Goal: Information Seeking & Learning: Learn about a topic

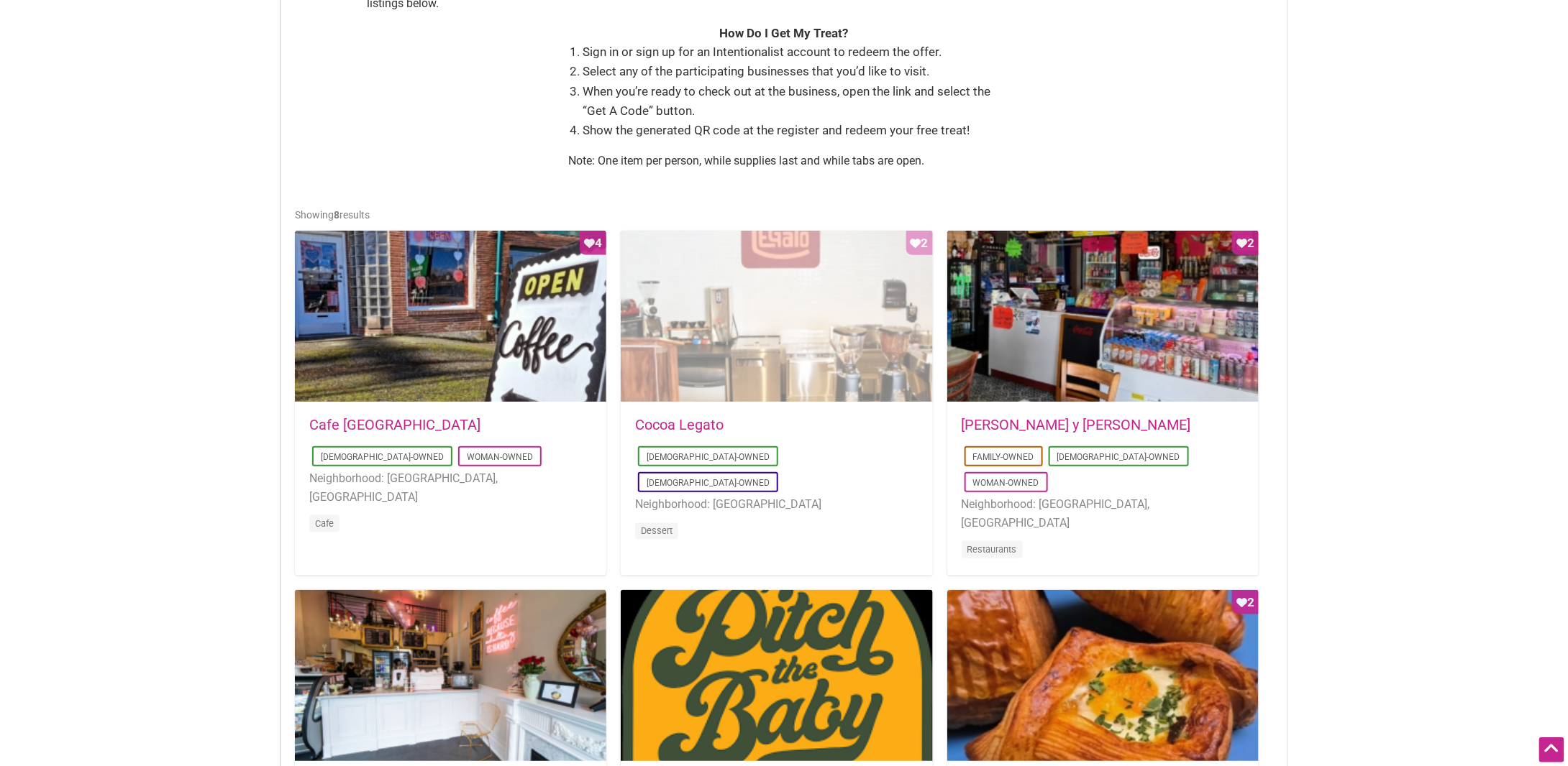
scroll to position [575, 0]
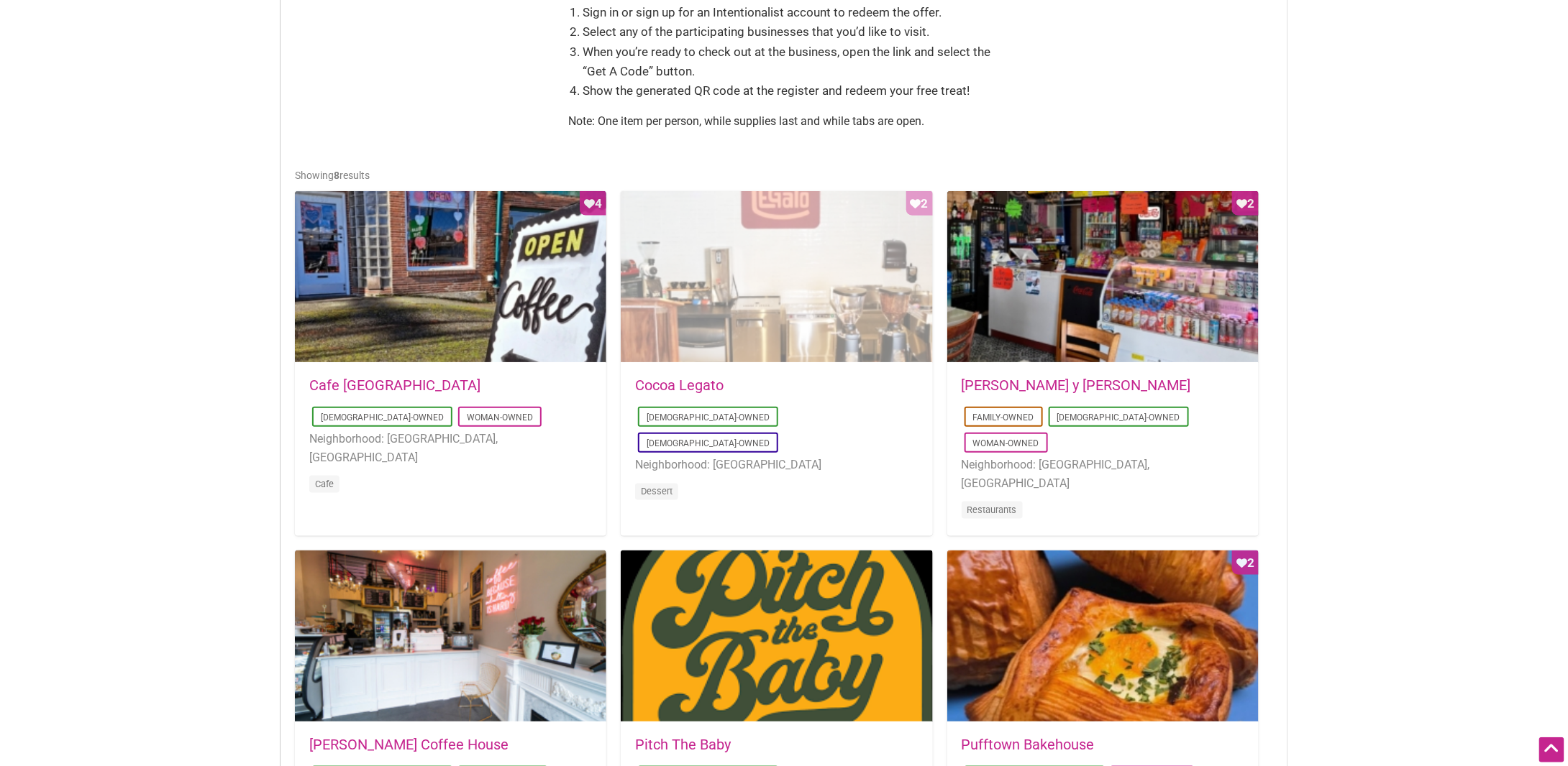
click at [754, 248] on div "Favorite Count 2" at bounding box center [776, 276] width 312 height 172
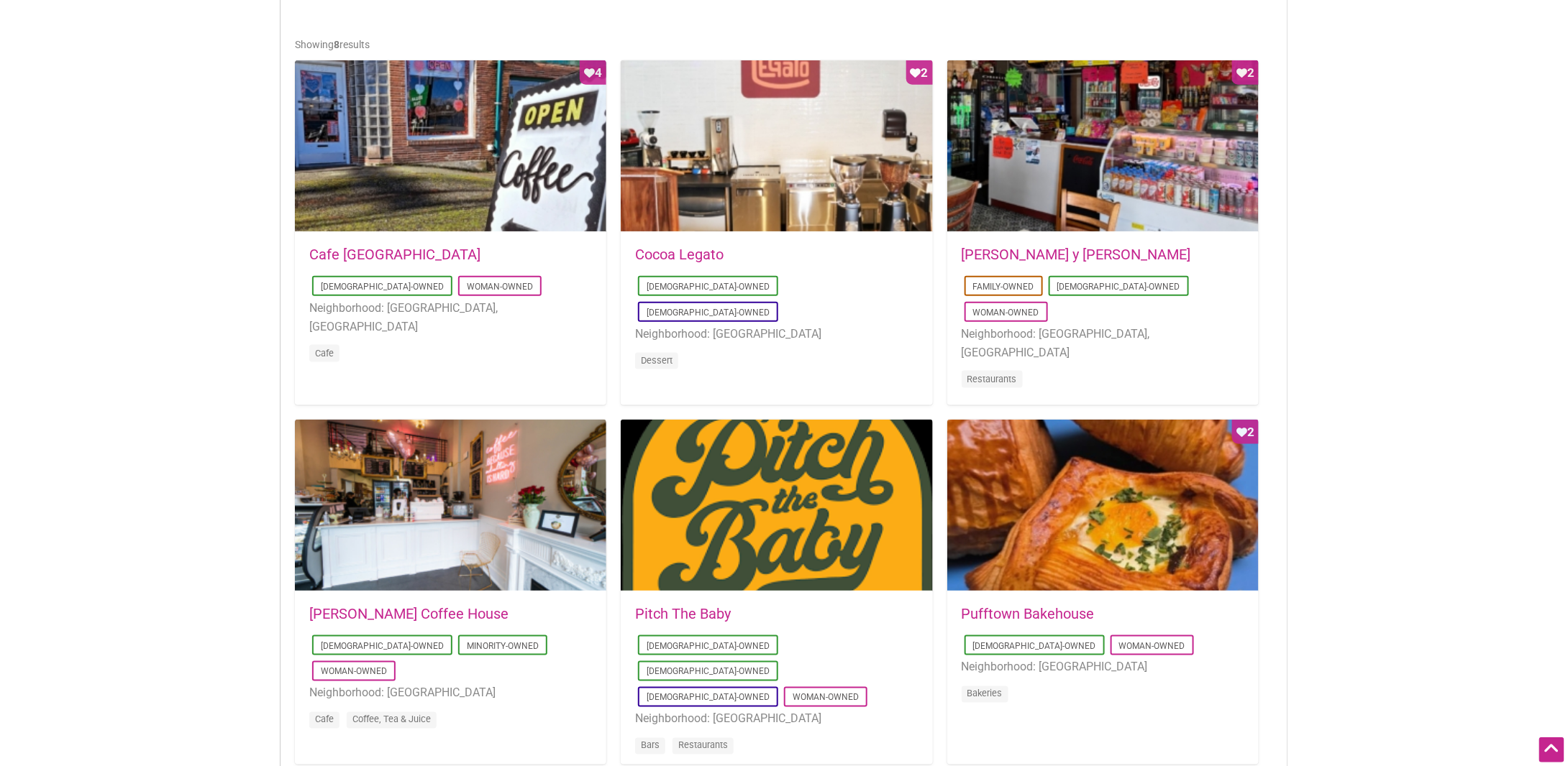
scroll to position [862, 0]
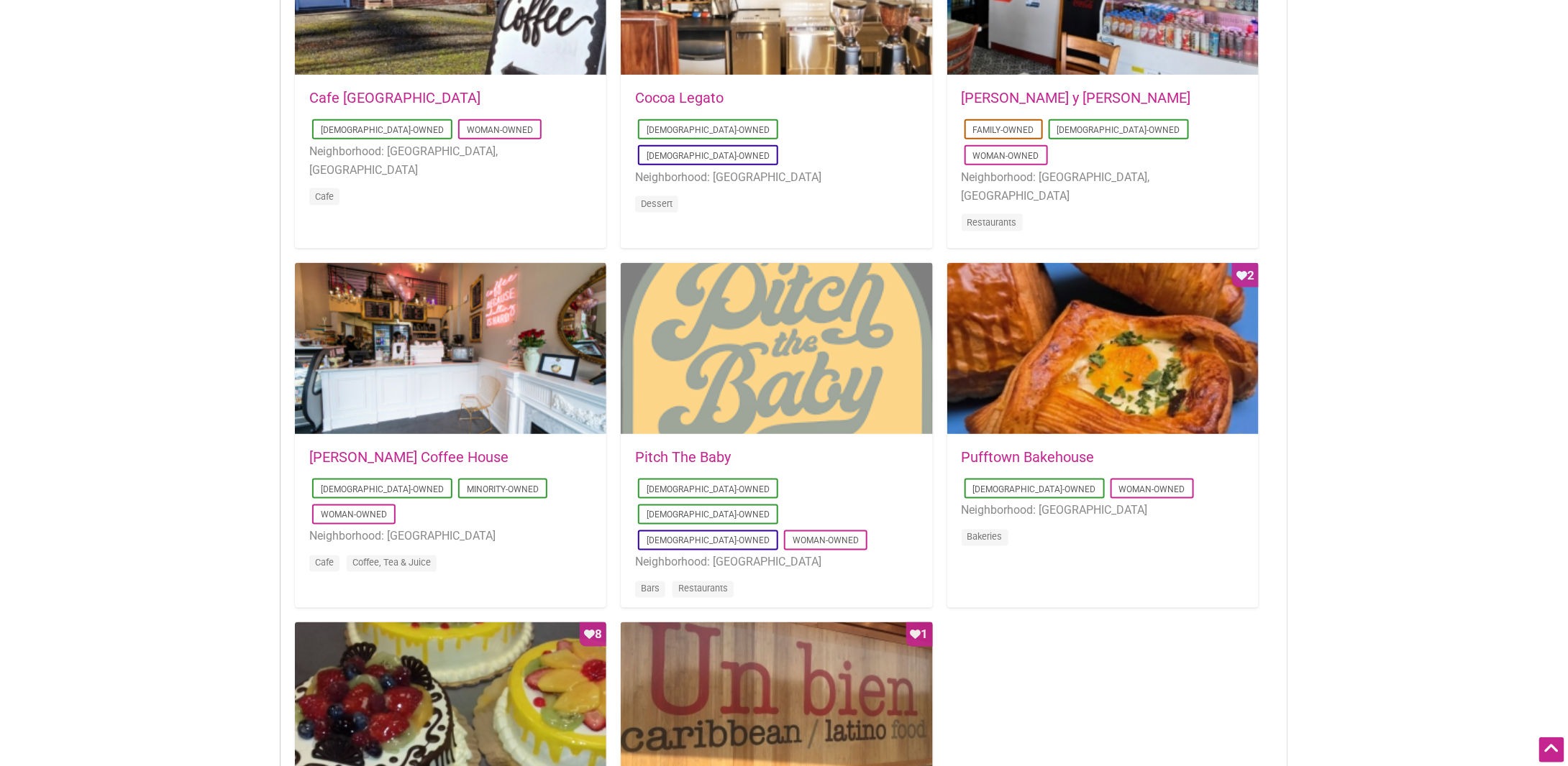
click at [707, 349] on div at bounding box center [776, 349] width 312 height 172
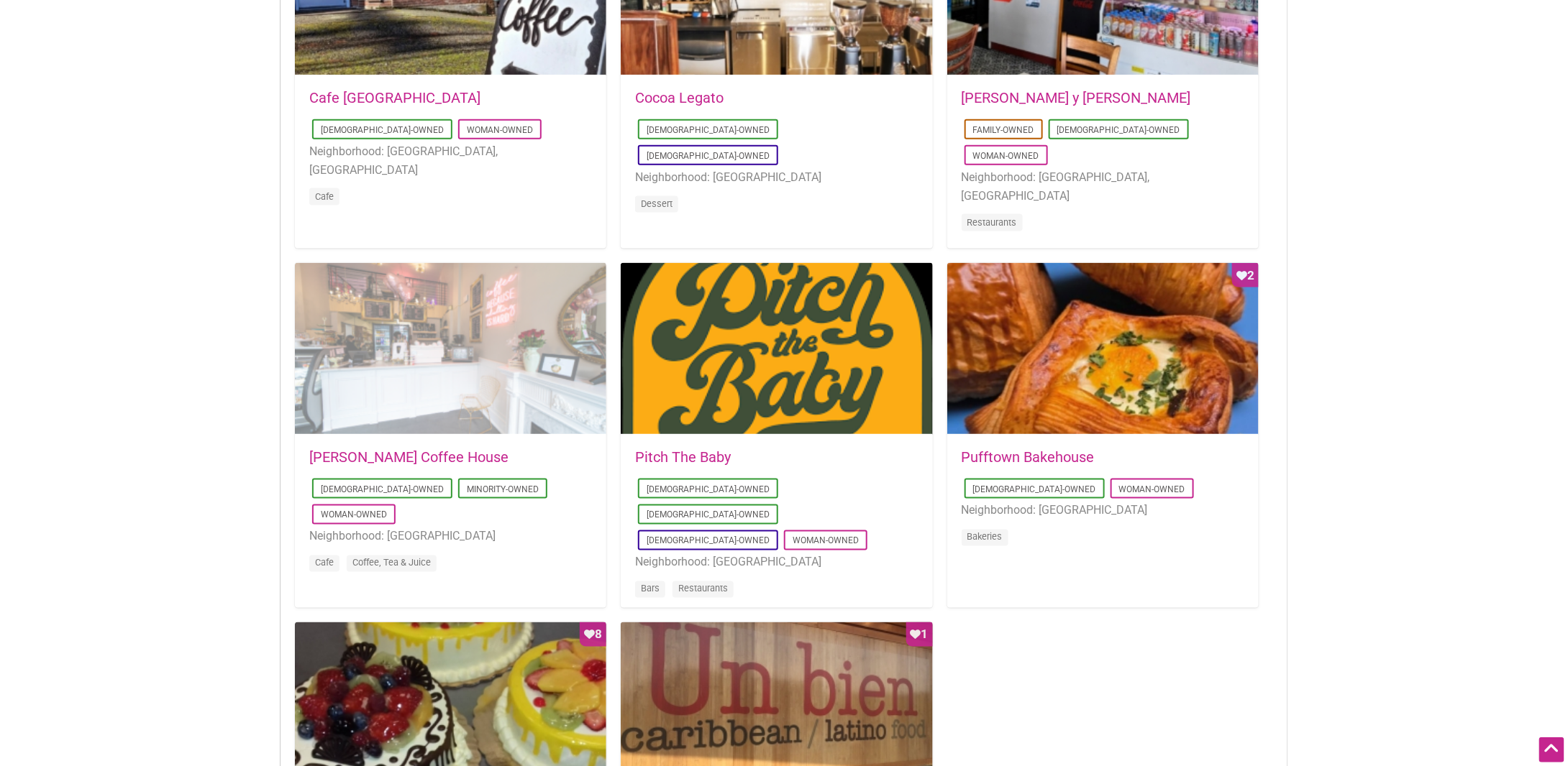
click at [434, 354] on div at bounding box center [451, 349] width 312 height 172
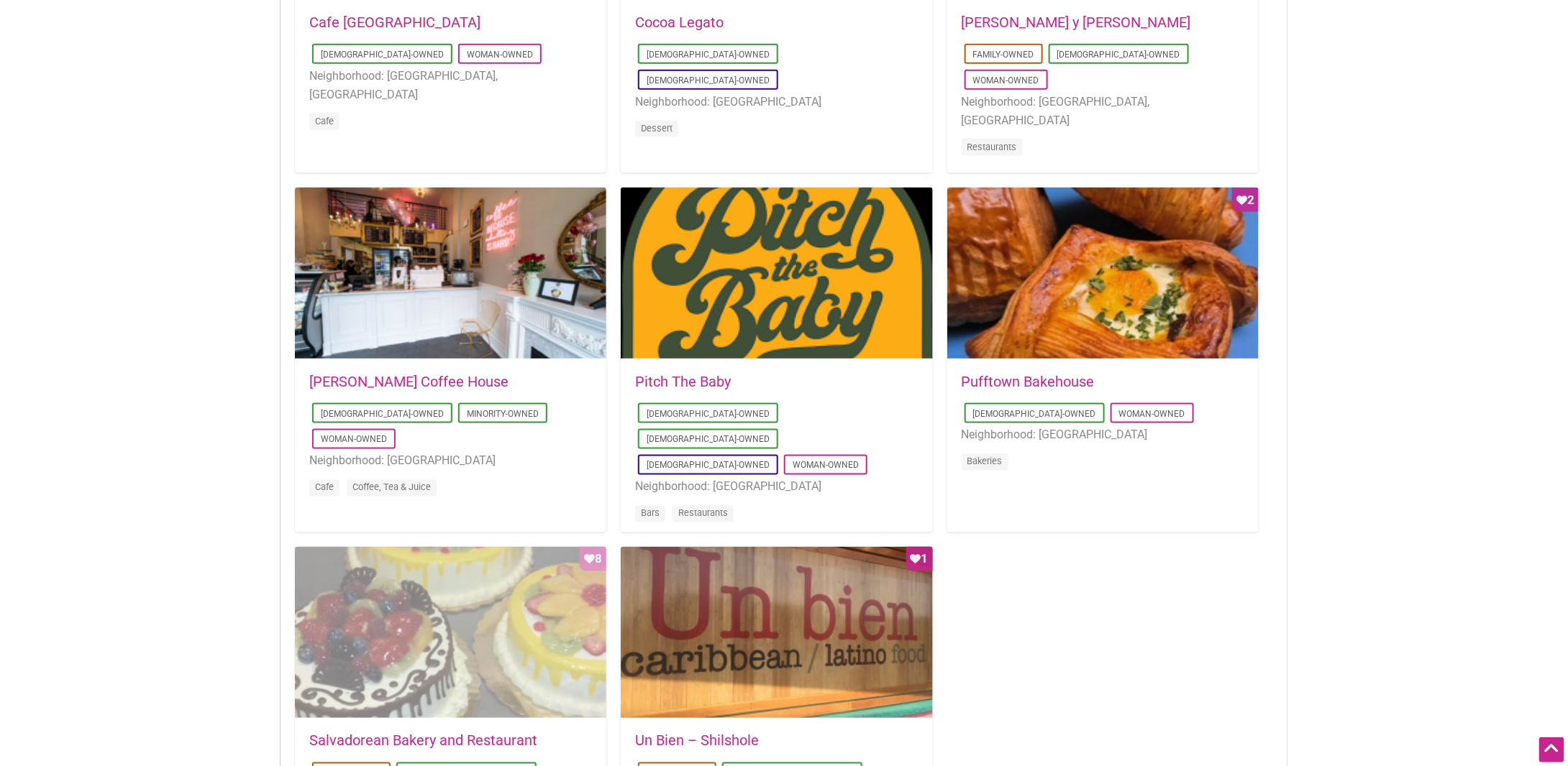
scroll to position [1007, 0]
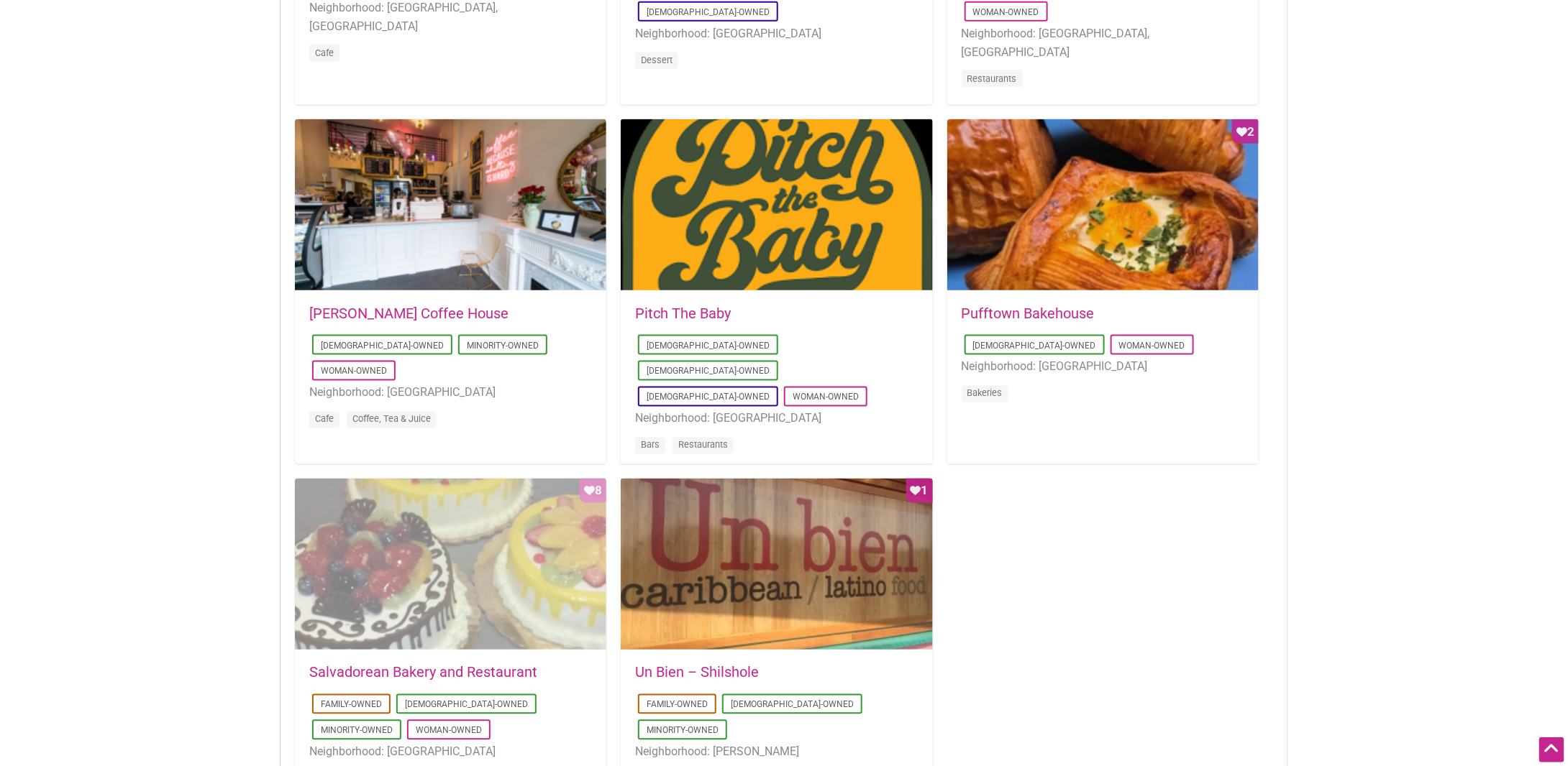
click at [448, 555] on div "Favorite Count 8" at bounding box center [451, 564] width 312 height 172
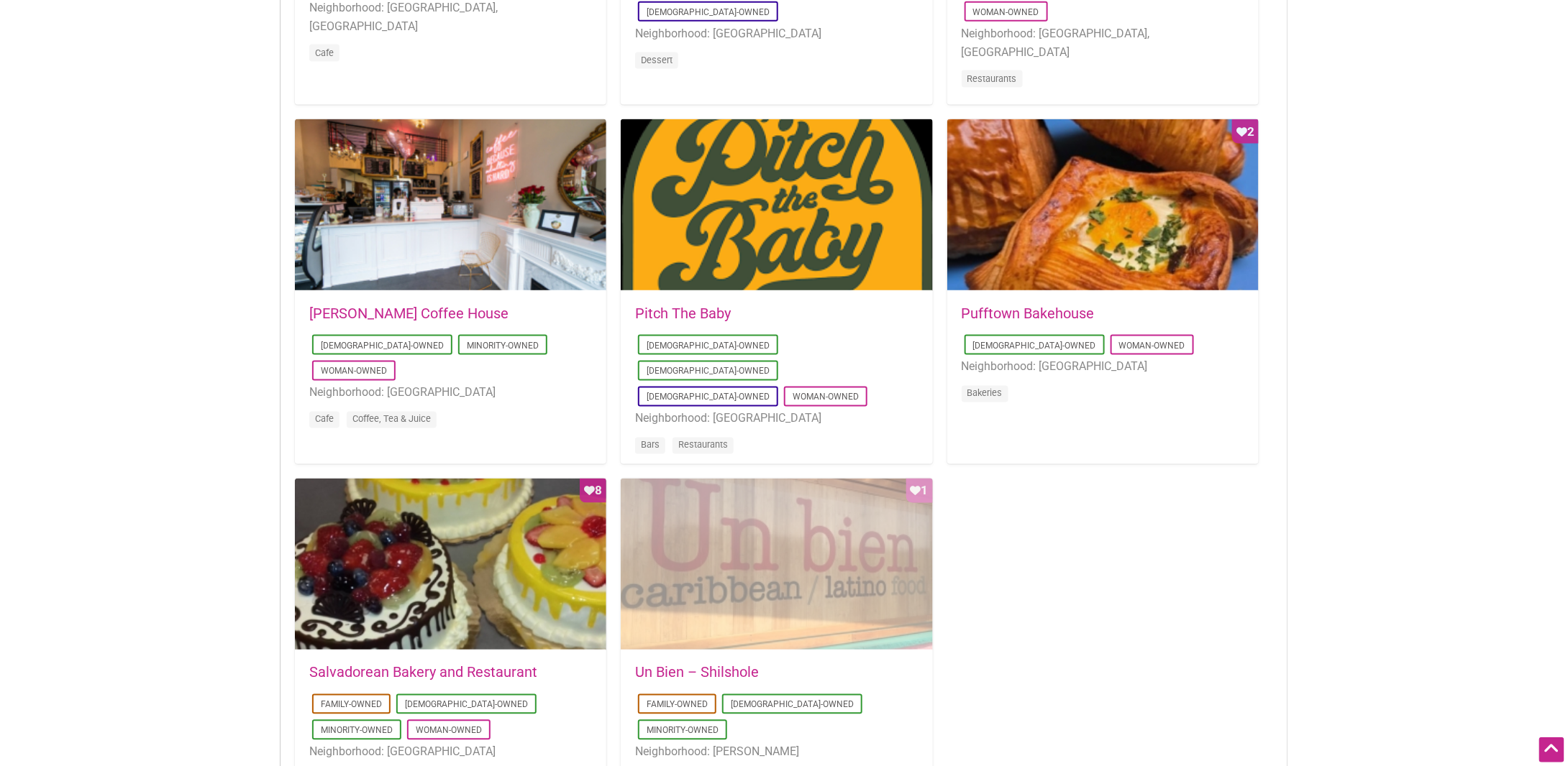
click at [720, 601] on div "Favorite Count 1" at bounding box center [776, 564] width 312 height 172
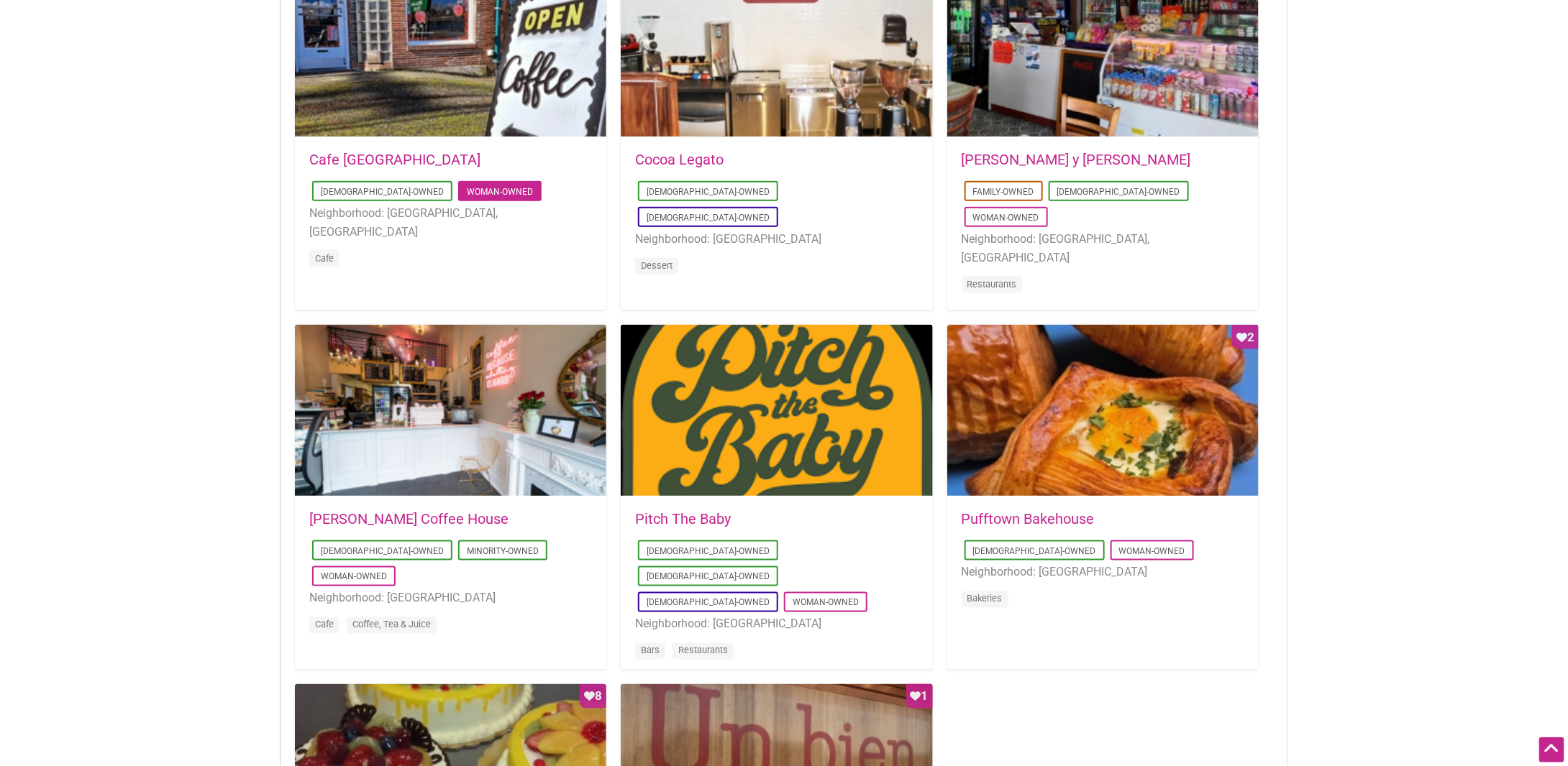
scroll to position [791, 0]
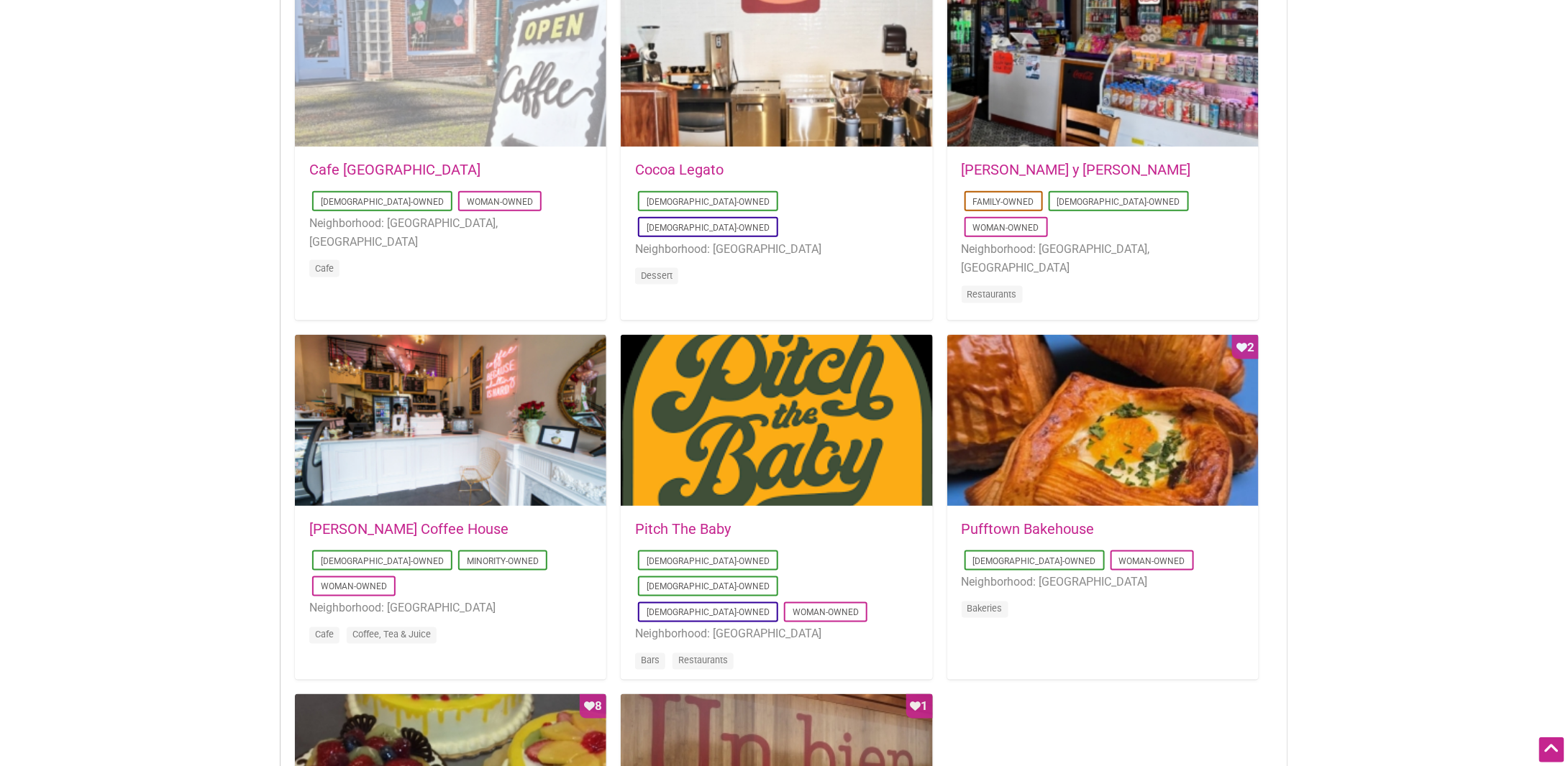
click at [424, 75] on div "Favorite Count 4" at bounding box center [451, 61] width 312 height 172
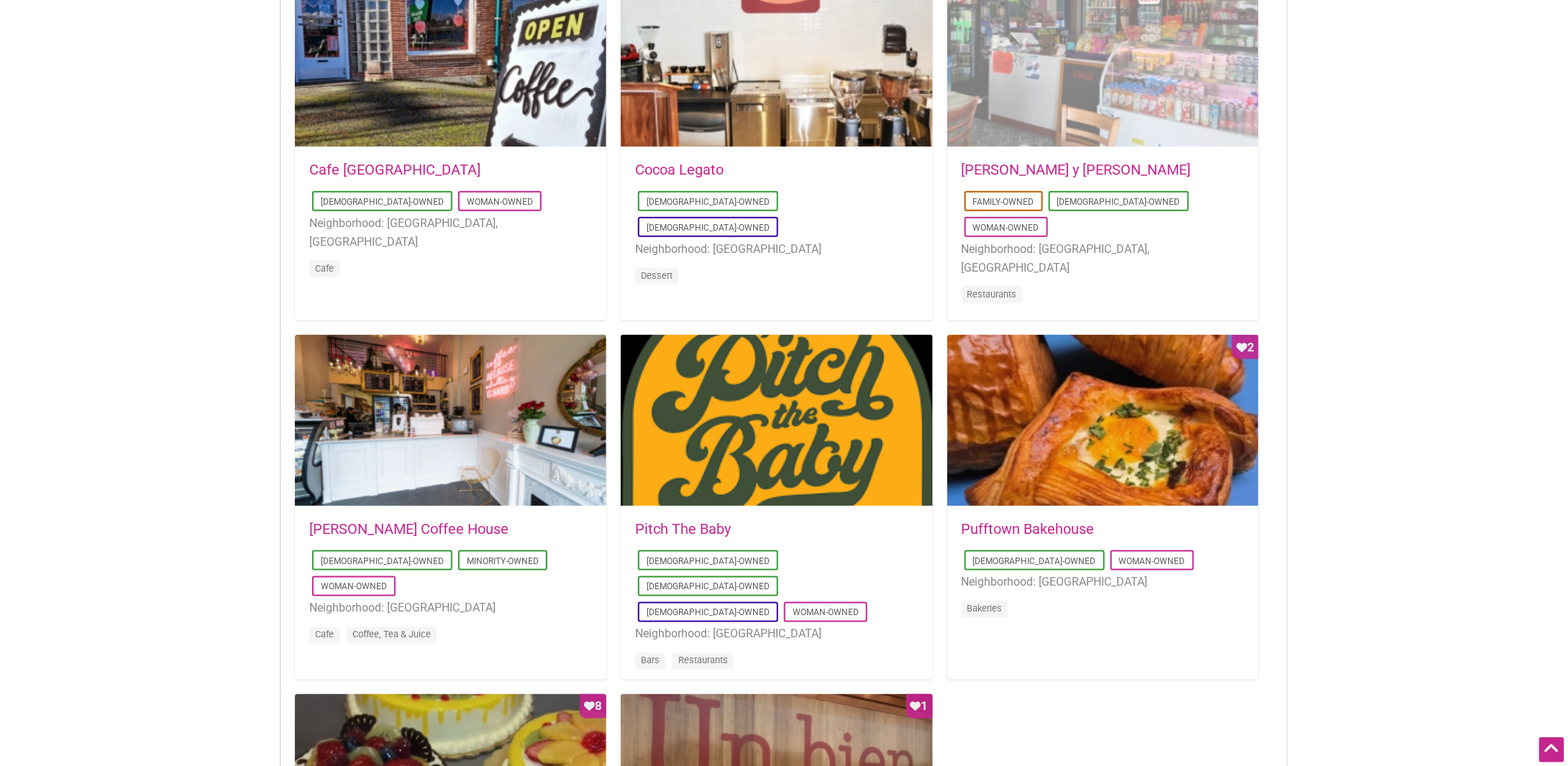
click at [1063, 49] on div "Favorite Count 2" at bounding box center [1103, 61] width 312 height 172
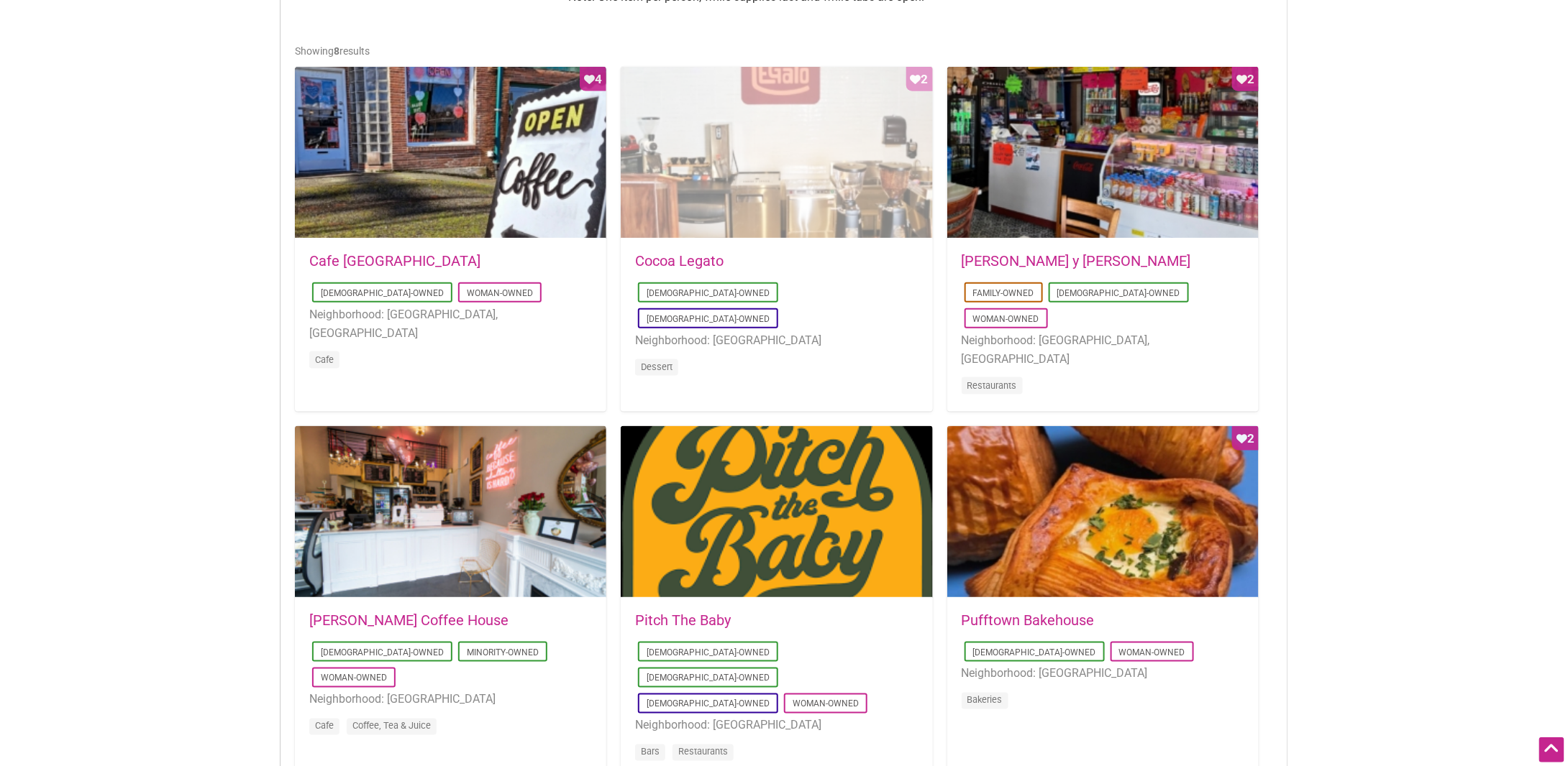
scroll to position [719, 0]
